Goal: Information Seeking & Learning: Compare options

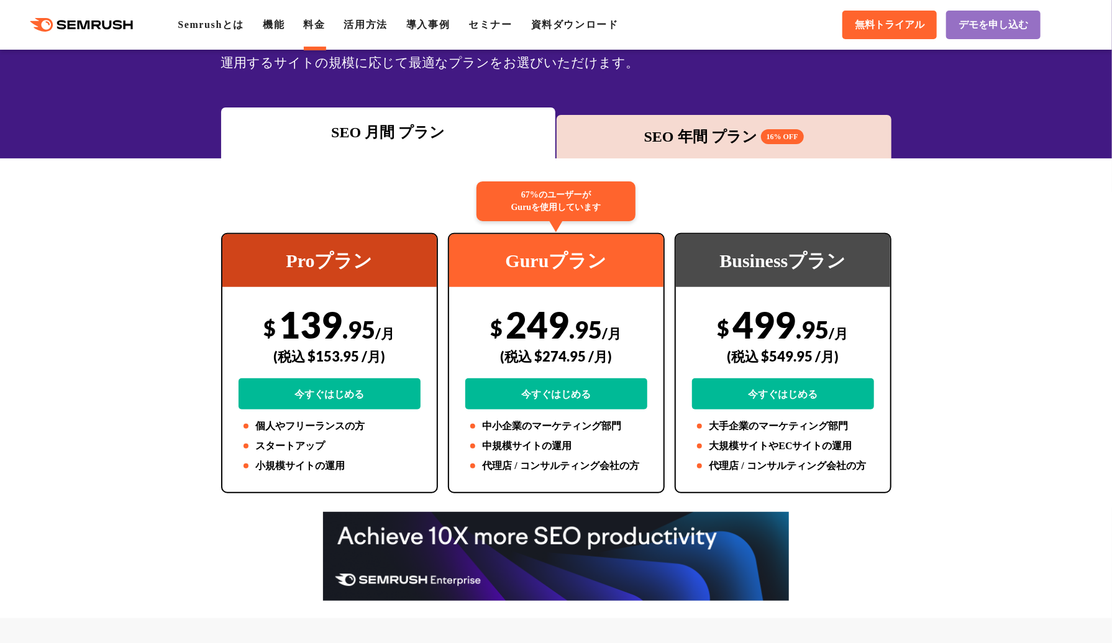
drag, startPoint x: 0, startPoint y: 0, endPoint x: 726, endPoint y: 135, distance: 738.3
click at [726, 135] on div "SEO 年間 プラン 16% OFF" at bounding box center [724, 137] width 323 height 22
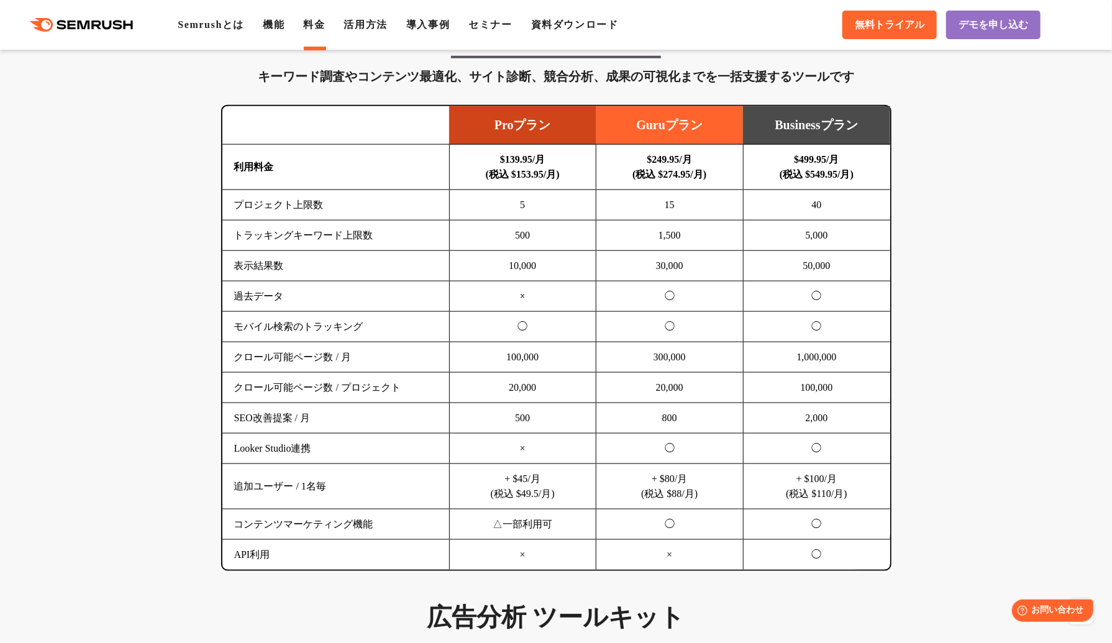
scroll to position [770, 0]
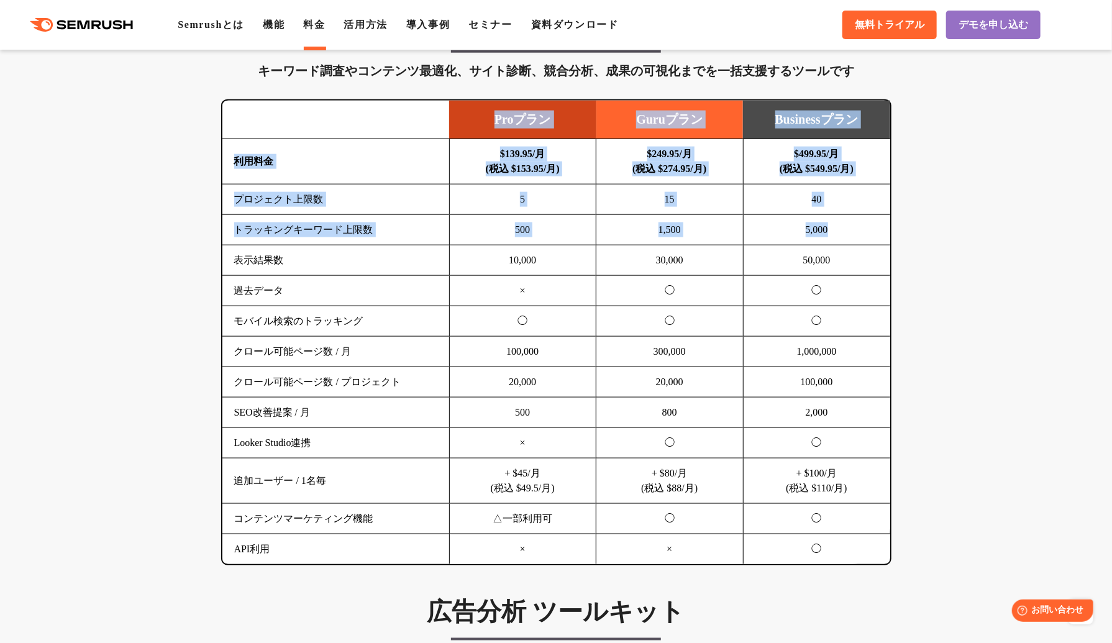
drag, startPoint x: 828, startPoint y: 226, endPoint x: 221, endPoint y: 223, distance: 607.2
click at [221, 223] on div "Proプラン Guruプラン Businessプラン 利用料金 $139.95/月 (税込 $153.95/月) $249.95/月 (税込 $274.95/…" at bounding box center [556, 332] width 671 height 466
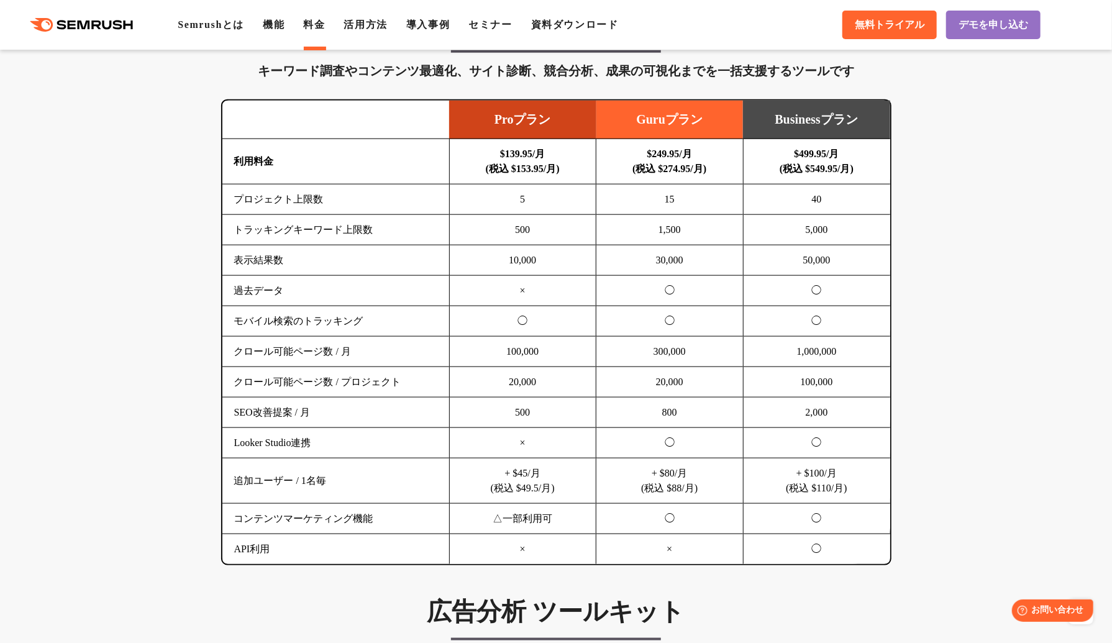
click at [349, 259] on td "表示結果数" at bounding box center [335, 260] width 227 height 30
drag, startPoint x: 695, startPoint y: 228, endPoint x: 651, endPoint y: 229, distance: 44.8
click at [646, 227] on td "1,500" at bounding box center [670, 230] width 147 height 30
click at [774, 232] on td "5,000" at bounding box center [816, 230] width 147 height 30
drag, startPoint x: 799, startPoint y: 229, endPoint x: 835, endPoint y: 227, distance: 36.1
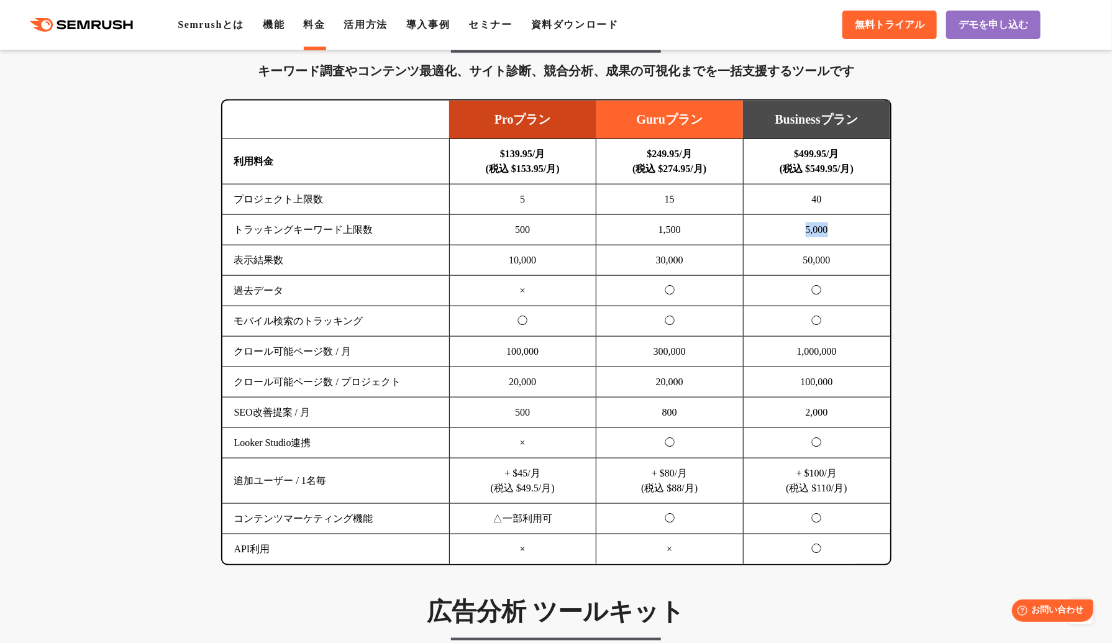
click at [835, 227] on td "5,000" at bounding box center [816, 230] width 147 height 30
click at [841, 227] on td "5,000" at bounding box center [816, 230] width 147 height 30
drag, startPoint x: 766, startPoint y: 116, endPoint x: 864, endPoint y: 122, distance: 97.7
click at [864, 122] on td "Businessプラン" at bounding box center [816, 120] width 147 height 39
click at [853, 181] on td "$499.95/月 (税込 $549.95/月)" at bounding box center [816, 161] width 147 height 45
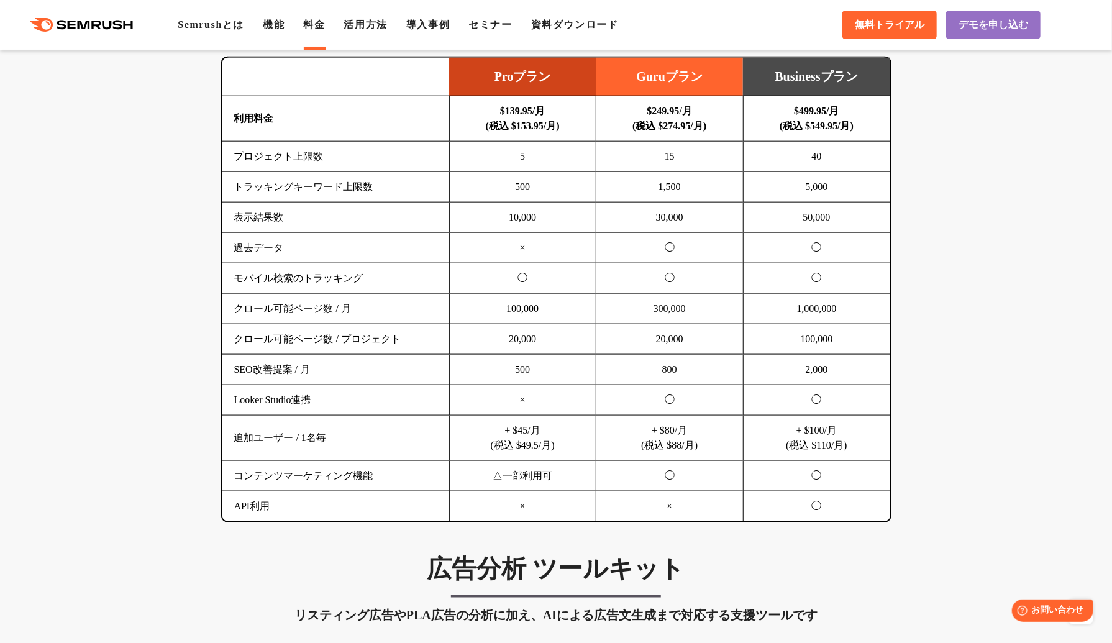
scroll to position [832, 0]
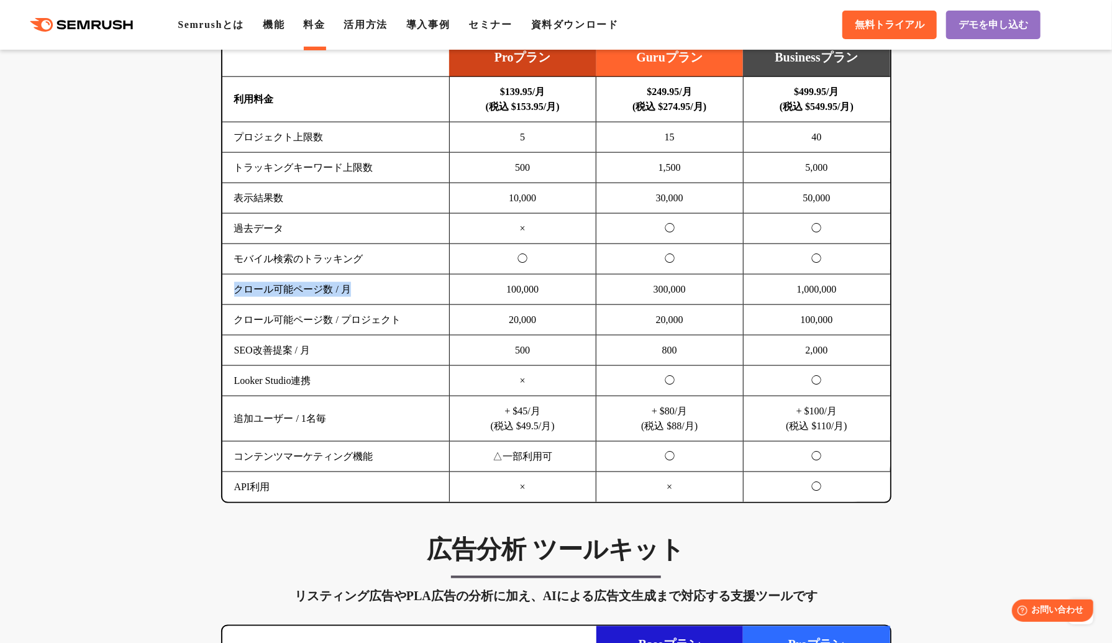
drag, startPoint x: 226, startPoint y: 293, endPoint x: 374, endPoint y: 294, distance: 147.9
click at [374, 294] on td "クロール可能ページ数 / 月" at bounding box center [335, 290] width 227 height 30
drag, startPoint x: 234, startPoint y: 321, endPoint x: 392, endPoint y: 310, distance: 158.2
click at [392, 310] on td "クロール可能ページ数 / プロジェクト" at bounding box center [335, 320] width 227 height 30
click at [378, 338] on td "SEO改善提案 / 月" at bounding box center [335, 351] width 227 height 30
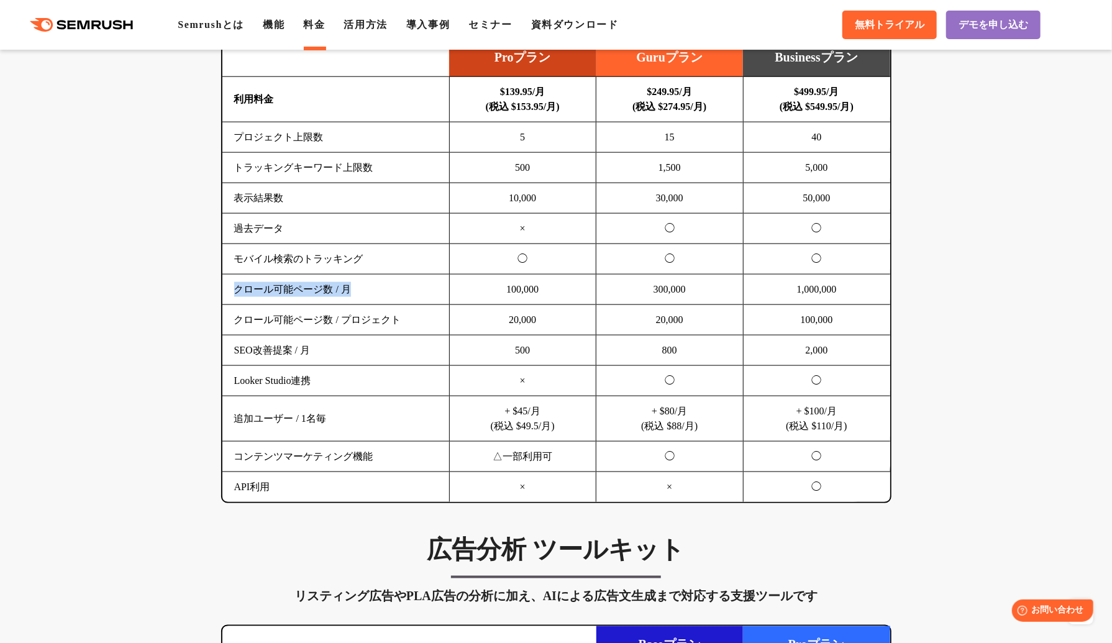
drag, startPoint x: 239, startPoint y: 295, endPoint x: 362, endPoint y: 286, distance: 124.0
click at [362, 286] on td "クロール可能ページ数 / 月" at bounding box center [335, 290] width 227 height 30
click at [339, 330] on td "クロール可能ページ数 / プロジェクト" at bounding box center [335, 320] width 227 height 30
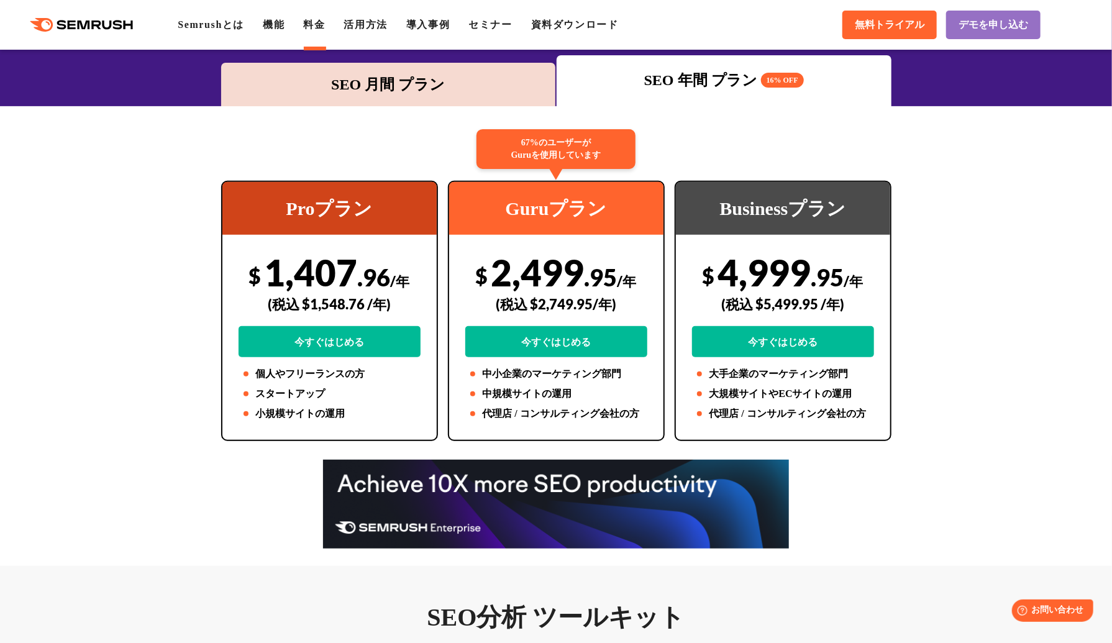
scroll to position [0, 0]
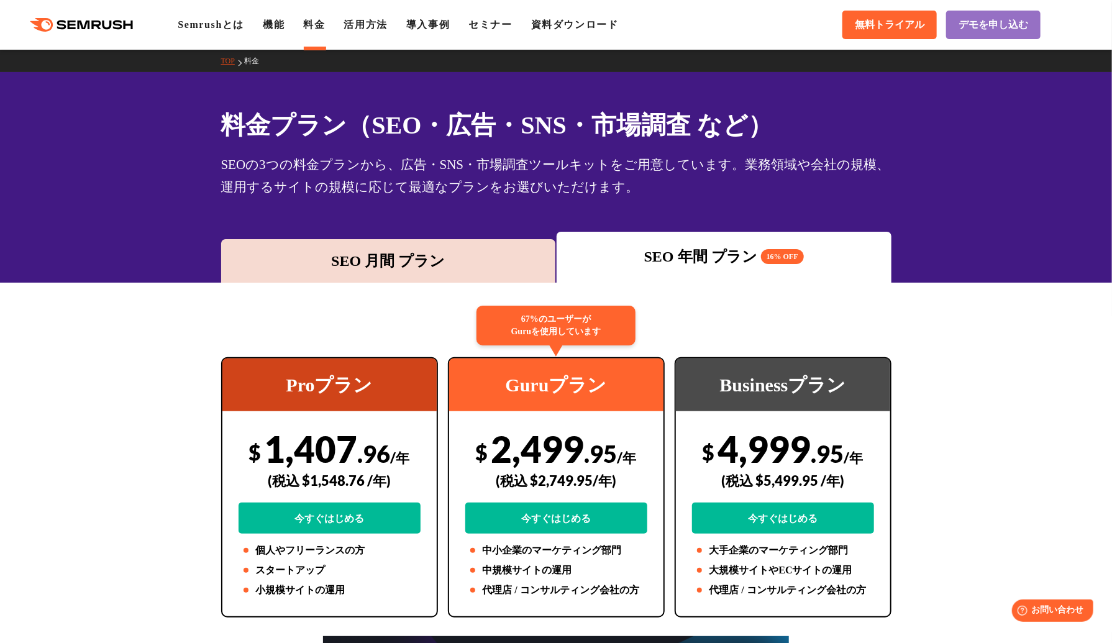
click at [89, 24] on polygon at bounding box center [85, 25] width 12 height 9
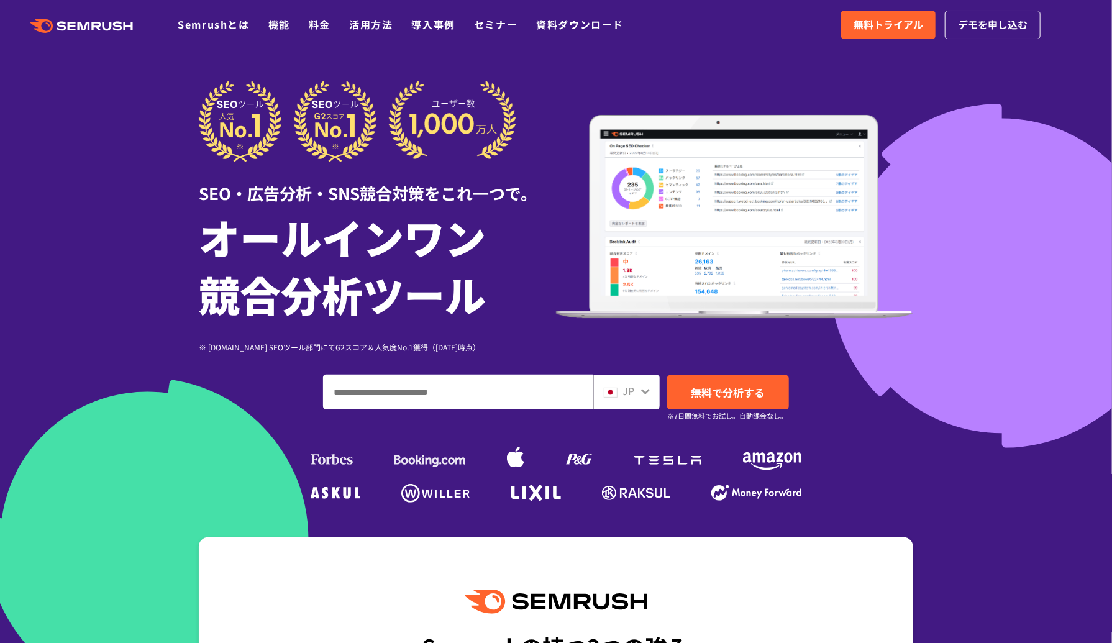
scroll to position [77, 0]
